Goal: Check status: Check status

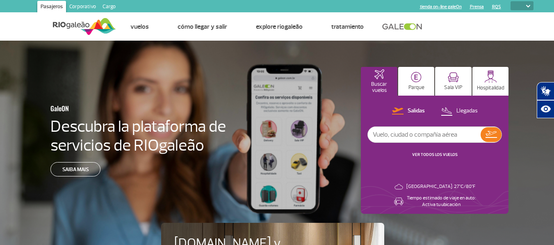
select select
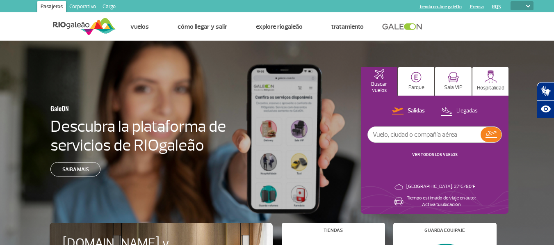
click at [416, 134] on input "text" at bounding box center [424, 135] width 113 height 16
type input "G3 7462"
click at [487, 136] on img at bounding box center [490, 134] width 11 height 7
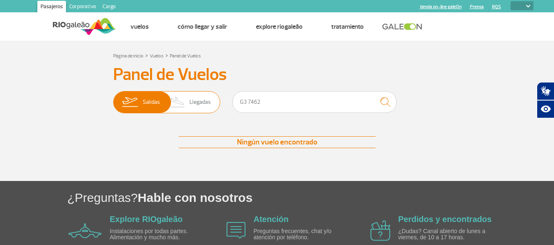
click at [196, 102] on span "Llegadas" at bounding box center [199, 101] width 21 height 21
click at [113, 98] on input "[PERSON_NAME]" at bounding box center [113, 98] width 0 height 0
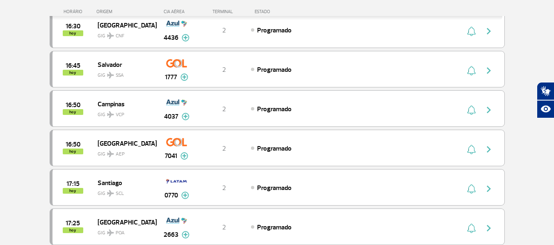
scroll to position [640, 0]
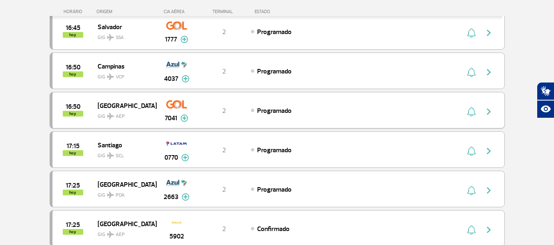
click at [176, 104] on img at bounding box center [176, 104] width 21 height 14
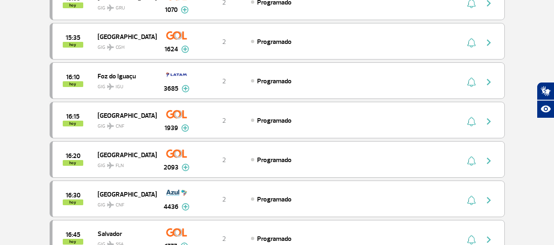
scroll to position [0, 0]
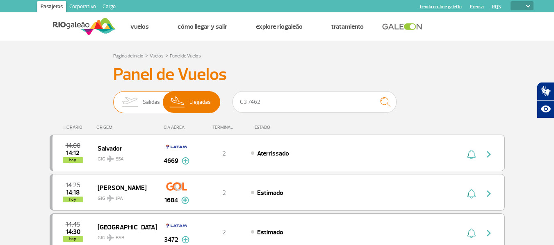
click at [141, 101] on img at bounding box center [130, 101] width 26 height 21
click at [113, 98] on input "[PERSON_NAME]" at bounding box center [113, 98] width 0 height 0
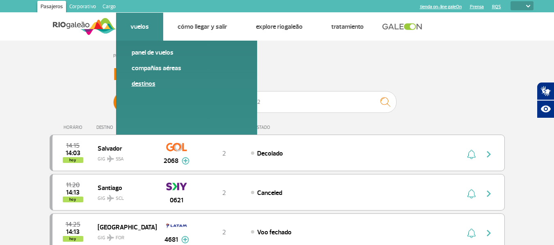
click at [139, 85] on link "Destinos" at bounding box center [187, 83] width 110 height 9
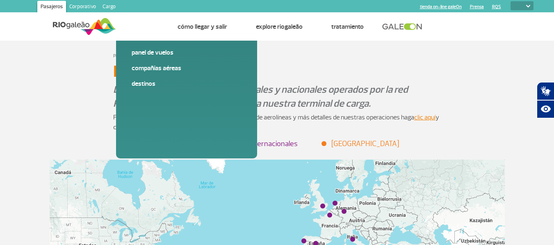
click at [75, 24] on img at bounding box center [84, 26] width 63 height 20
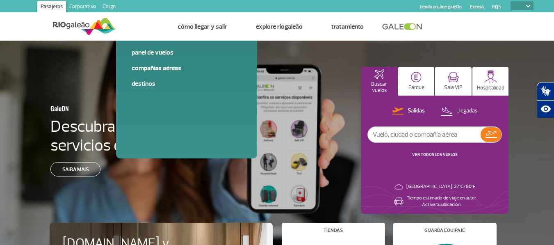
click at [428, 155] on link "VER TODOS LOS VUELOS" at bounding box center [434, 154] width 45 height 5
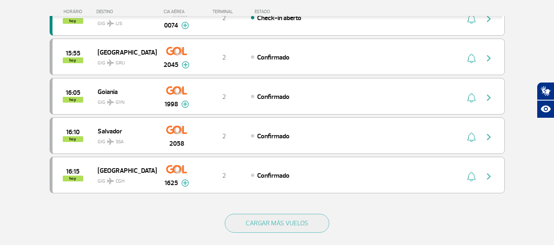
scroll to position [749, 0]
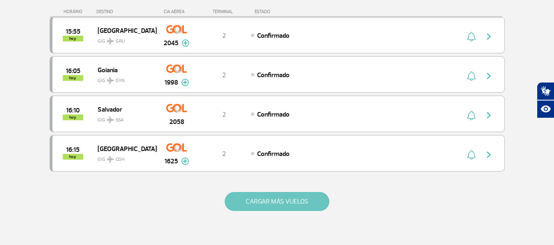
click at [300, 203] on button "CARGAR MÁS VUELOS" at bounding box center [277, 201] width 105 height 19
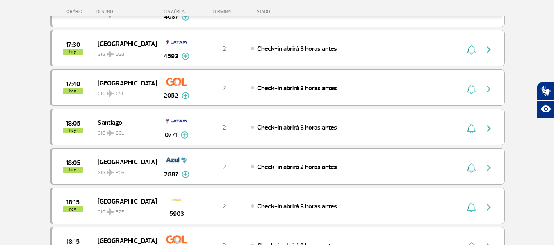
scroll to position [1151, 0]
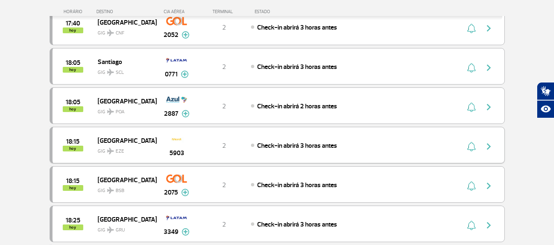
click at [490, 146] on img "button" at bounding box center [489, 146] width 10 height 10
